Goal: Task Accomplishment & Management: Complete application form

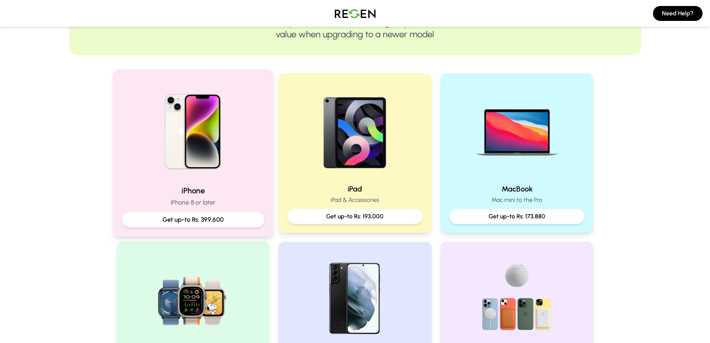
scroll to position [112, 0]
click at [197, 126] on img at bounding box center [193, 129] width 100 height 100
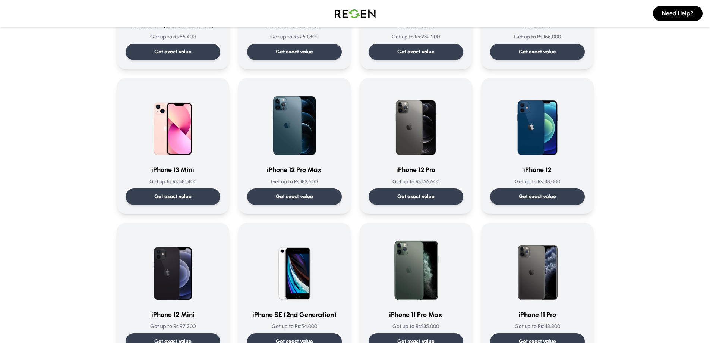
scroll to position [447, 0]
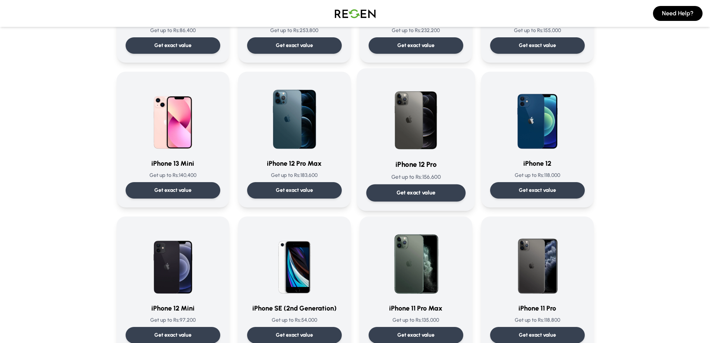
click at [420, 195] on p "Get exact value" at bounding box center [415, 193] width 39 height 8
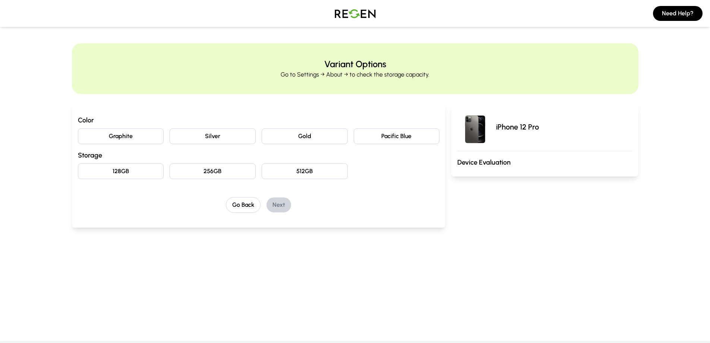
click at [123, 135] on button "Graphite" at bounding box center [121, 136] width 86 height 16
click at [204, 173] on button "256GB" at bounding box center [213, 171] width 86 height 16
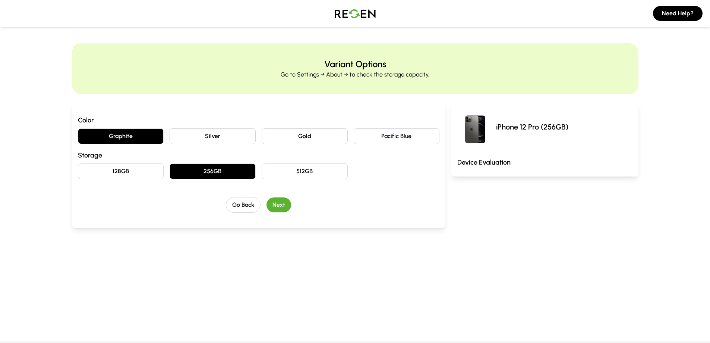
click at [384, 133] on button "Pacific Blue" at bounding box center [397, 136] width 86 height 16
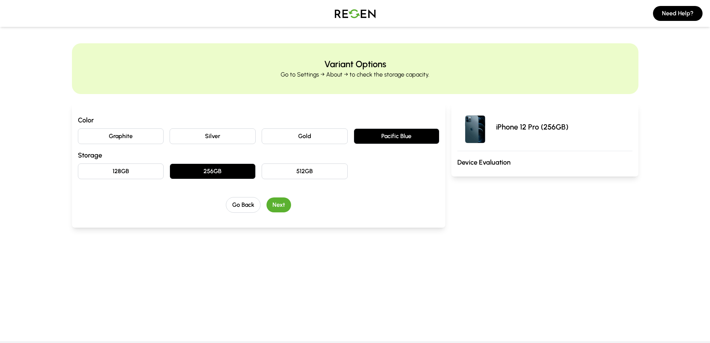
click at [279, 204] on button "Next" at bounding box center [279, 204] width 25 height 15
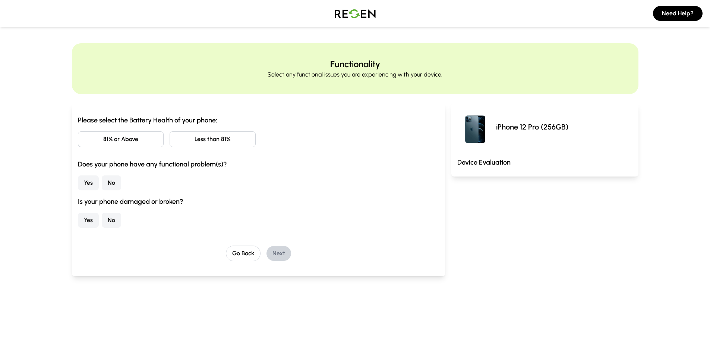
click at [137, 139] on button "81% or Above" at bounding box center [121, 139] width 86 height 16
click at [109, 182] on button "No" at bounding box center [111, 182] width 19 height 15
click at [111, 221] on button "No" at bounding box center [111, 220] width 19 height 15
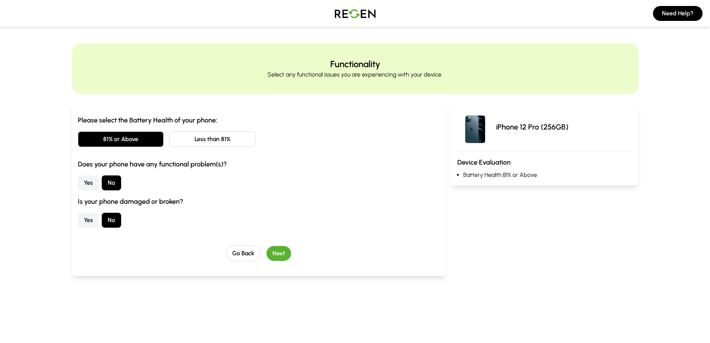
click at [284, 254] on button "Next" at bounding box center [279, 253] width 25 height 15
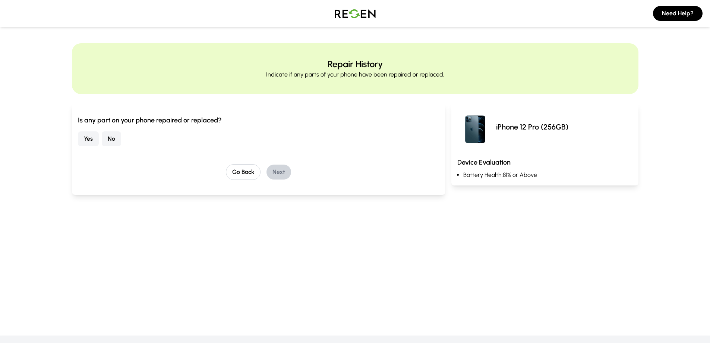
click at [111, 139] on button "No" at bounding box center [111, 138] width 19 height 15
click at [280, 171] on button "Next" at bounding box center [279, 171] width 25 height 15
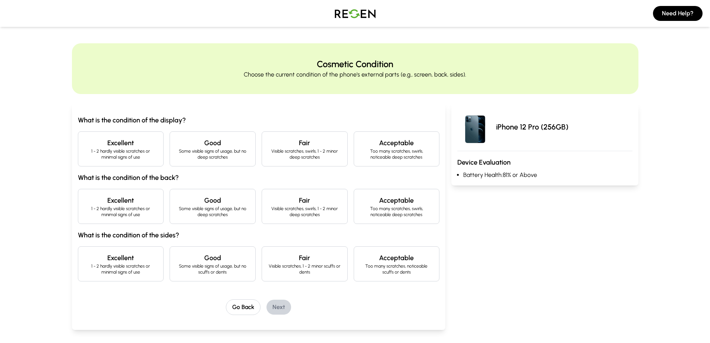
click at [120, 150] on p "1 - 2 hardly visible scratches or minimal signs of use" at bounding box center [120, 154] width 73 height 12
click at [135, 204] on h4 "Excellent" at bounding box center [120, 200] width 73 height 10
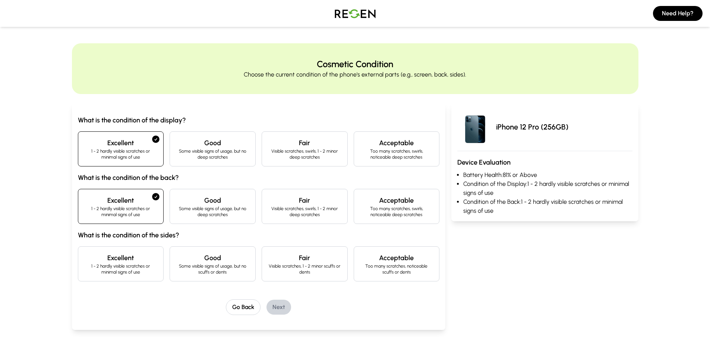
click at [286, 268] on p "Visible scratches, 1 - 2 minor scuffs or dents" at bounding box center [304, 269] width 73 height 12
click at [281, 307] on button "Next" at bounding box center [279, 306] width 25 height 15
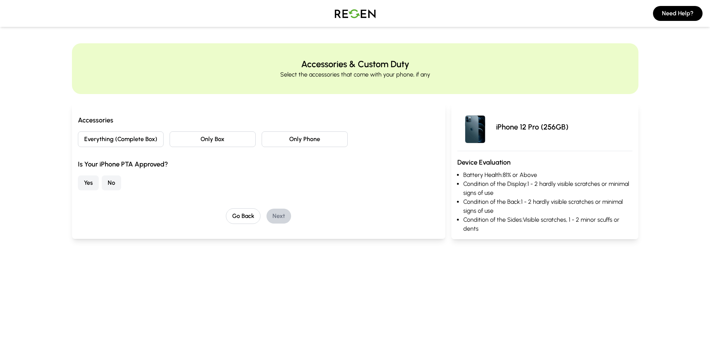
click at [310, 138] on button "Only Phone" at bounding box center [305, 139] width 86 height 16
click at [85, 180] on button "Yes" at bounding box center [88, 182] width 21 height 15
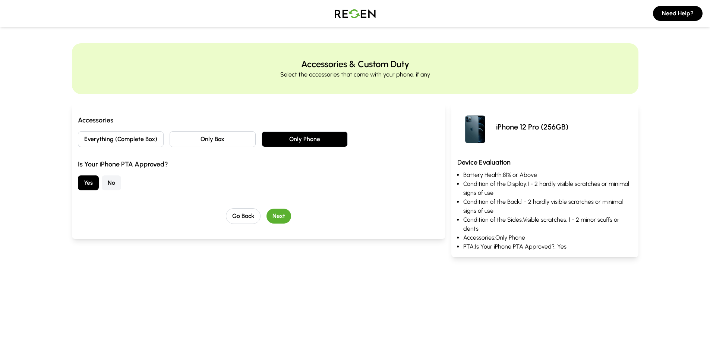
click at [285, 215] on button "Next" at bounding box center [279, 215] width 25 height 15
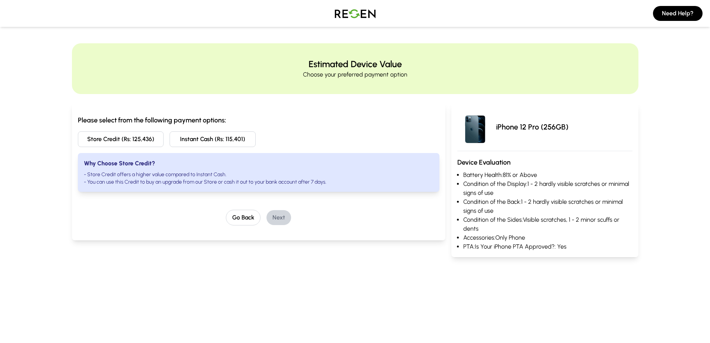
click at [124, 138] on button "Store Credit (Rs: 125,436)" at bounding box center [121, 139] width 86 height 16
click at [282, 220] on button "Next" at bounding box center [279, 217] width 25 height 15
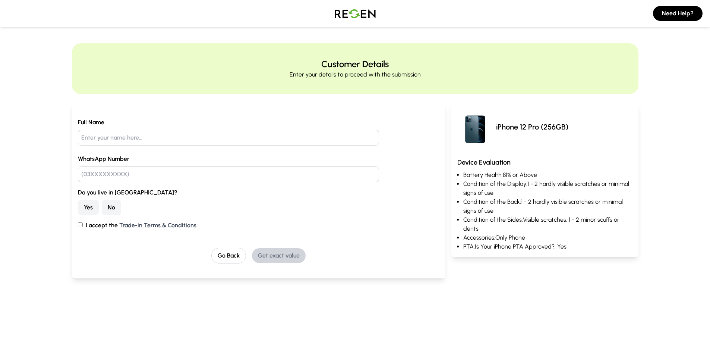
click at [142, 133] on input "text" at bounding box center [229, 138] width 302 height 16
type input "[PERSON_NAME]"
type input "03054849495"
click at [89, 205] on button "Yes" at bounding box center [88, 207] width 21 height 15
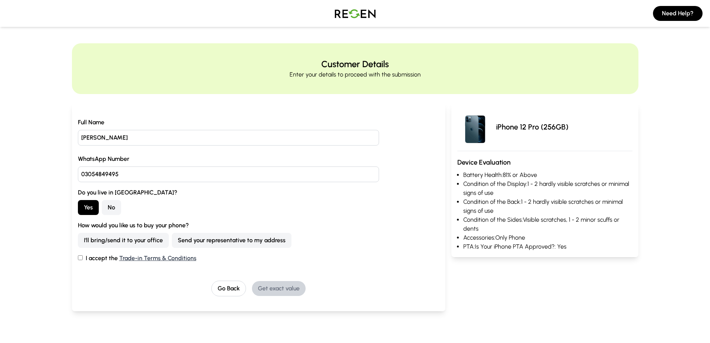
click at [137, 237] on button "I'll bring/send it to your office" at bounding box center [123, 240] width 91 height 15
click at [81, 256] on input "I accept the Trade-in Terms & Conditions" at bounding box center [80, 257] width 5 height 5
checkbox input "true"
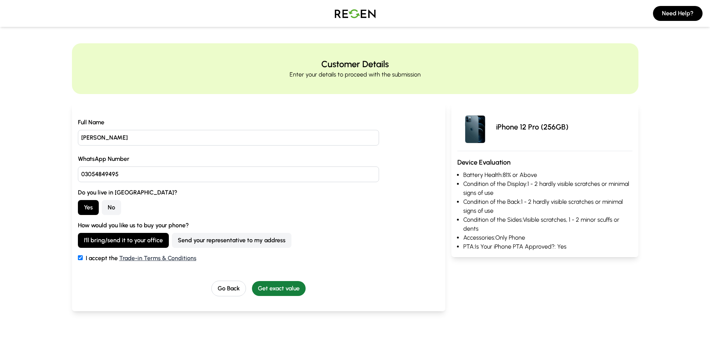
click at [295, 284] on button "Get exact value" at bounding box center [279, 288] width 54 height 15
